Goal: Information Seeking & Learning: Learn about a topic

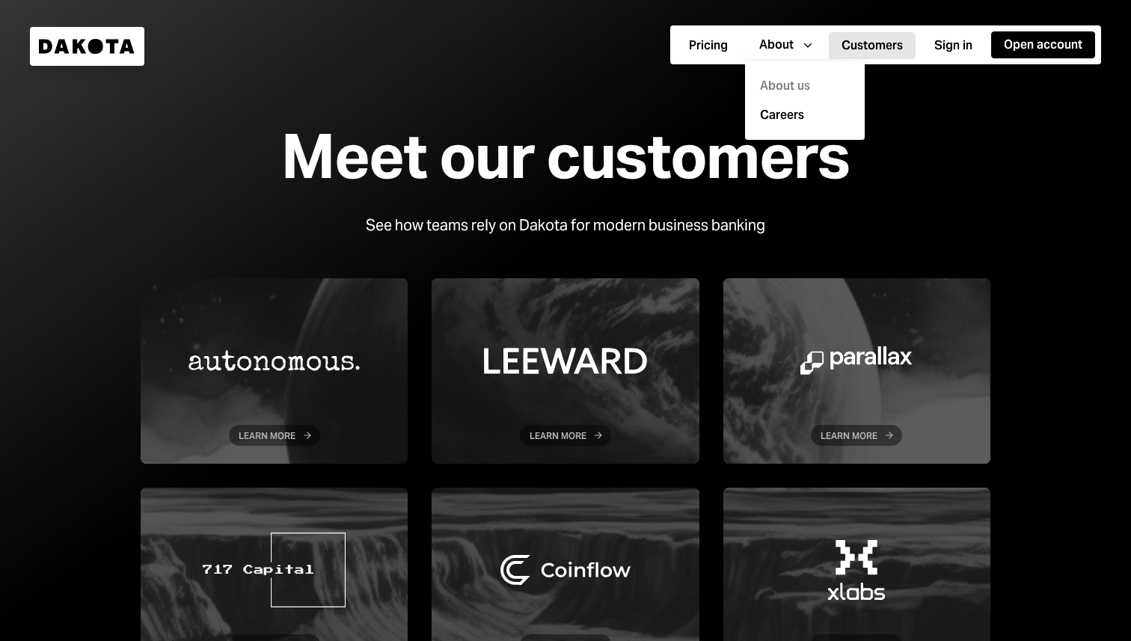
click at [791, 87] on div "About us" at bounding box center [805, 86] width 102 height 29
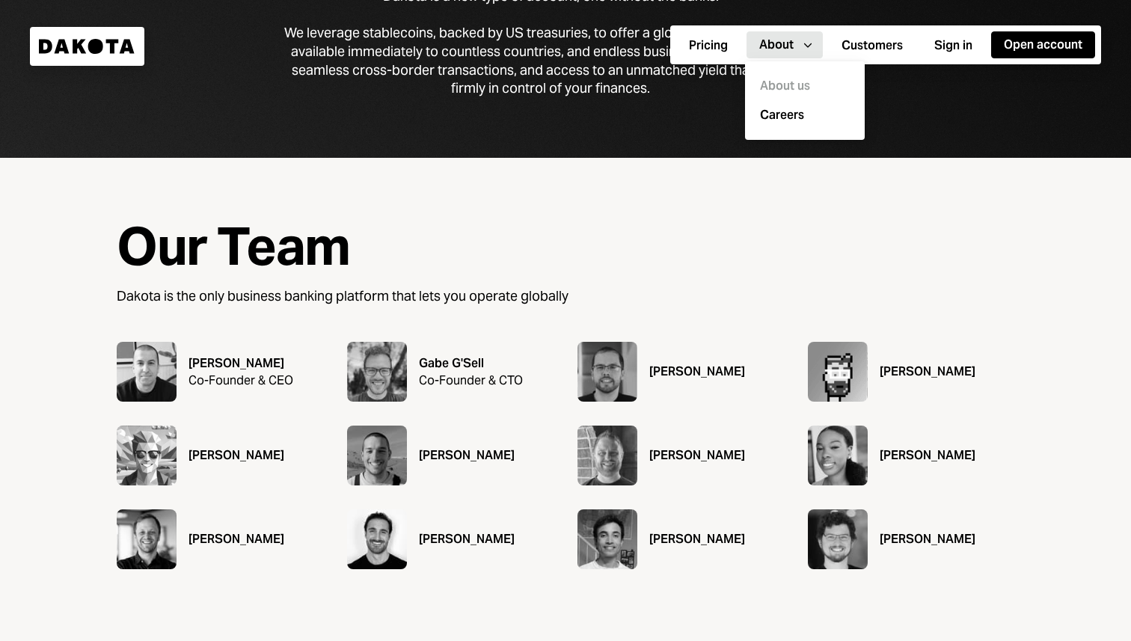
scroll to position [1390, 0]
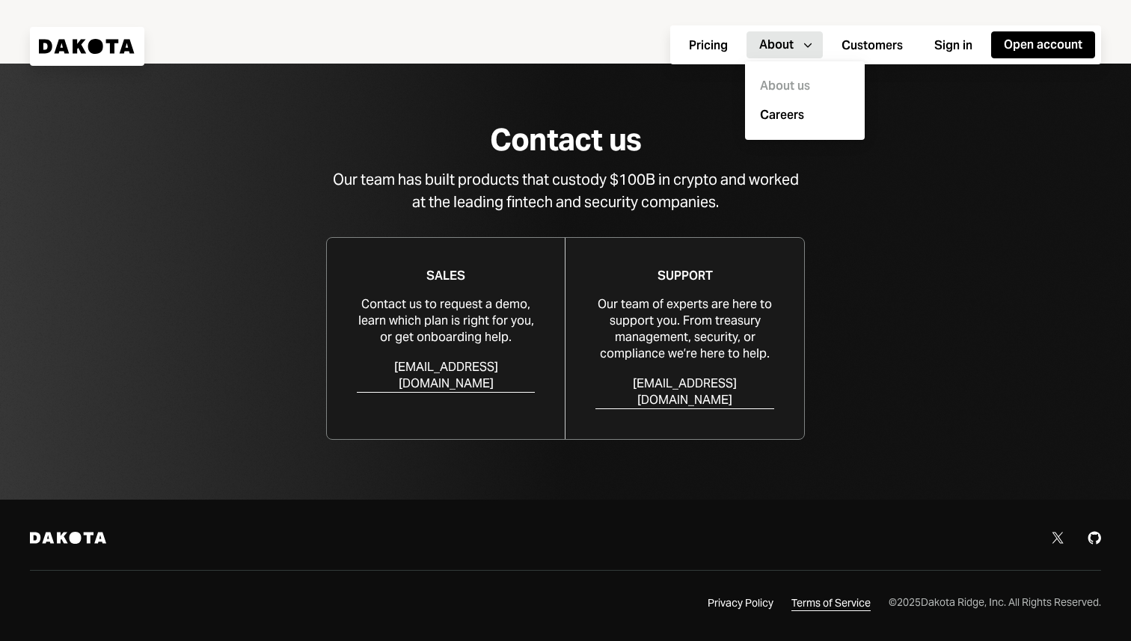
click at [842, 604] on div "Terms of Service" at bounding box center [830, 603] width 79 height 15
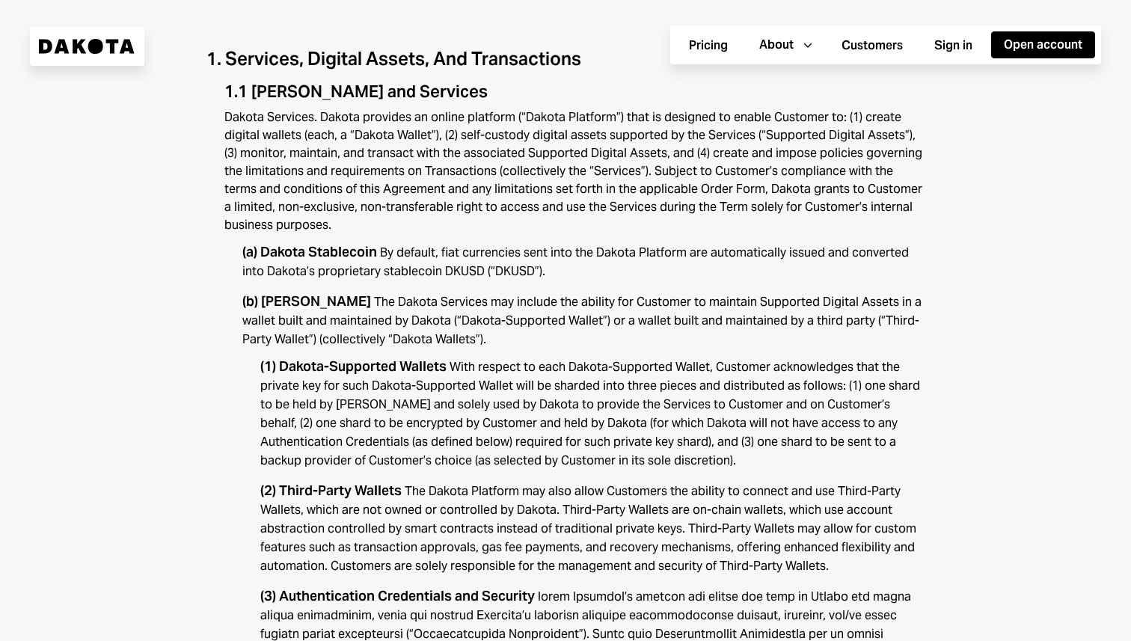
scroll to position [512, 0]
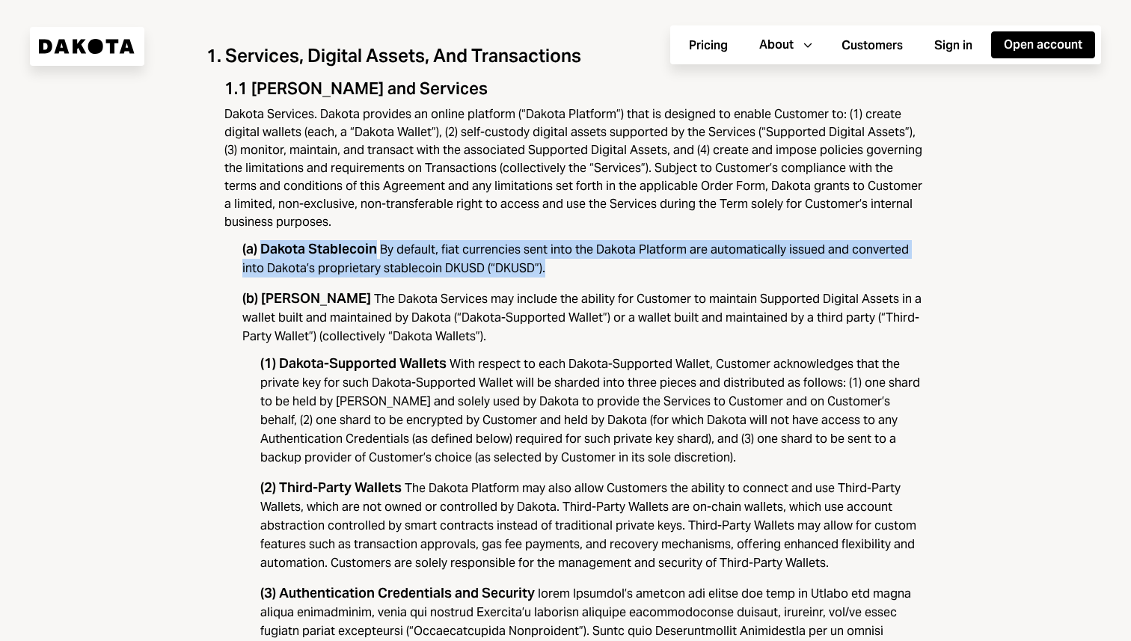
drag, startPoint x: 521, startPoint y: 268, endPoint x: 262, endPoint y: 250, distance: 260.2
click at [262, 250] on div "(a) Dakota Stablecoin By default, fiat currencies sent into the Dakota Platform…" at bounding box center [583, 258] width 682 height 37
copy div "Dakota Stablecoin By default, fiat currencies sent into the Dakota Platform are…"
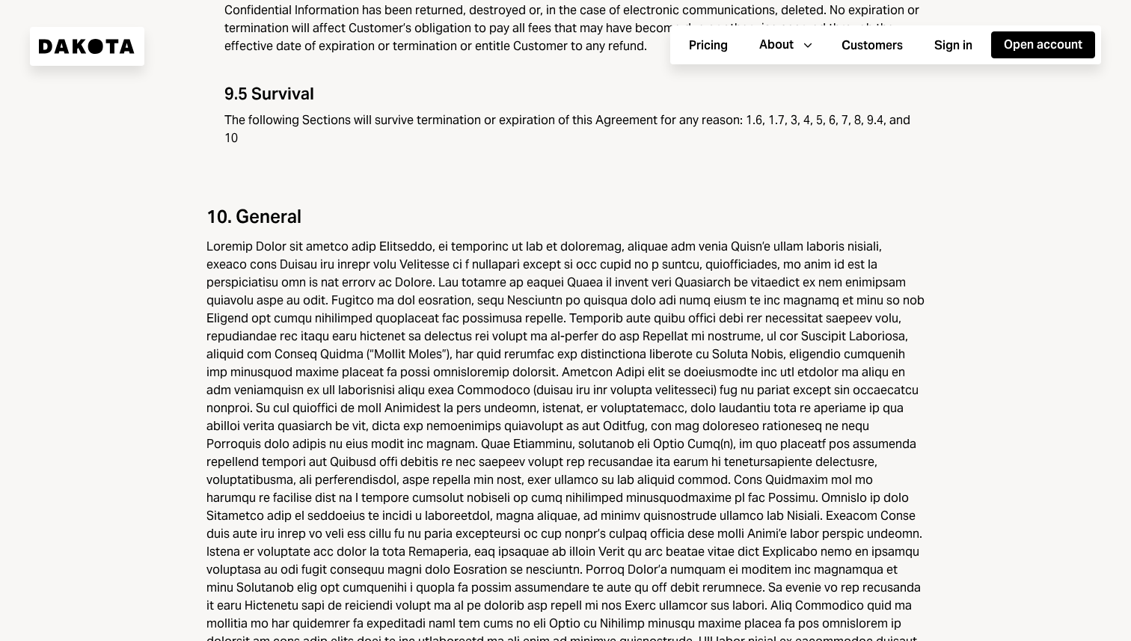
scroll to position [7762, 0]
